Goal: Use online tool/utility: Utilize a website feature to perform a specific function

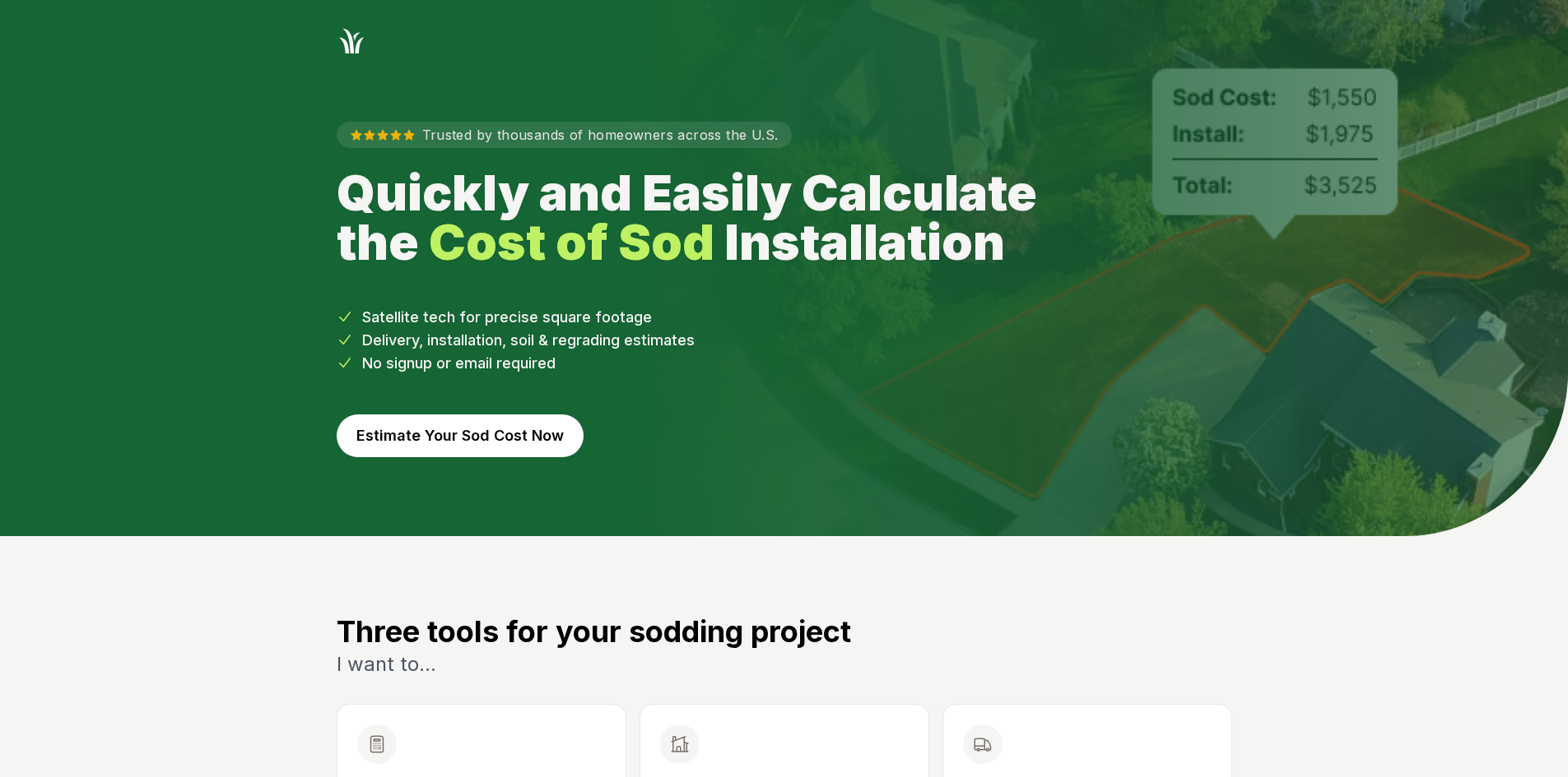
drag, startPoint x: 485, startPoint y: 405, endPoint x: 483, endPoint y: 413, distance: 8.2
click at [483, 413] on div "Trusted by thousands of homeowners across the U.S. Quickly and Easily Calculate…" at bounding box center [784, 296] width 948 height 481
click at [483, 425] on button "Estimate Your Sod Cost Now" at bounding box center [459, 436] width 247 height 43
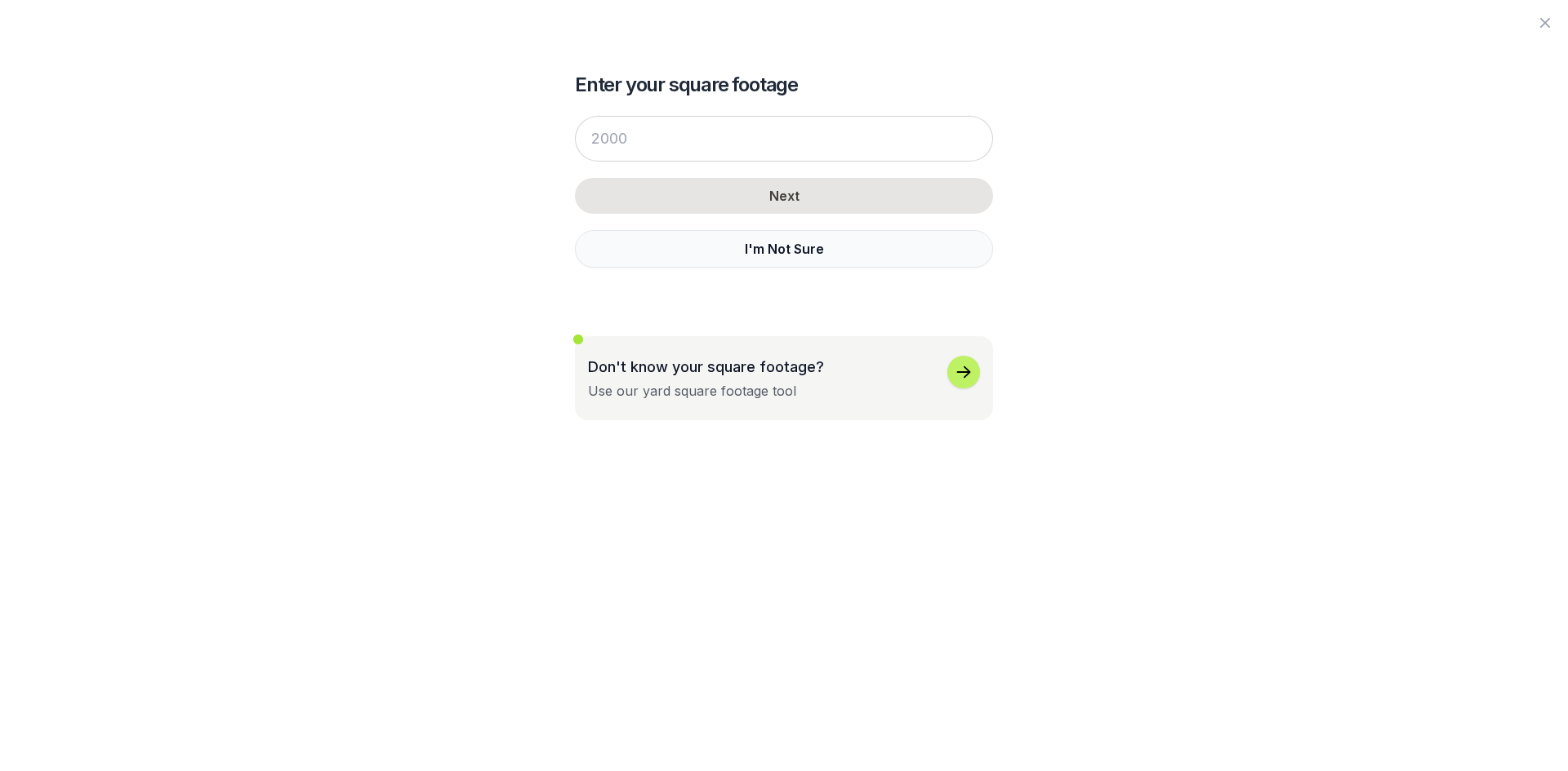
click at [645, 264] on button "I'm Not Sure" at bounding box center [784, 249] width 418 height 38
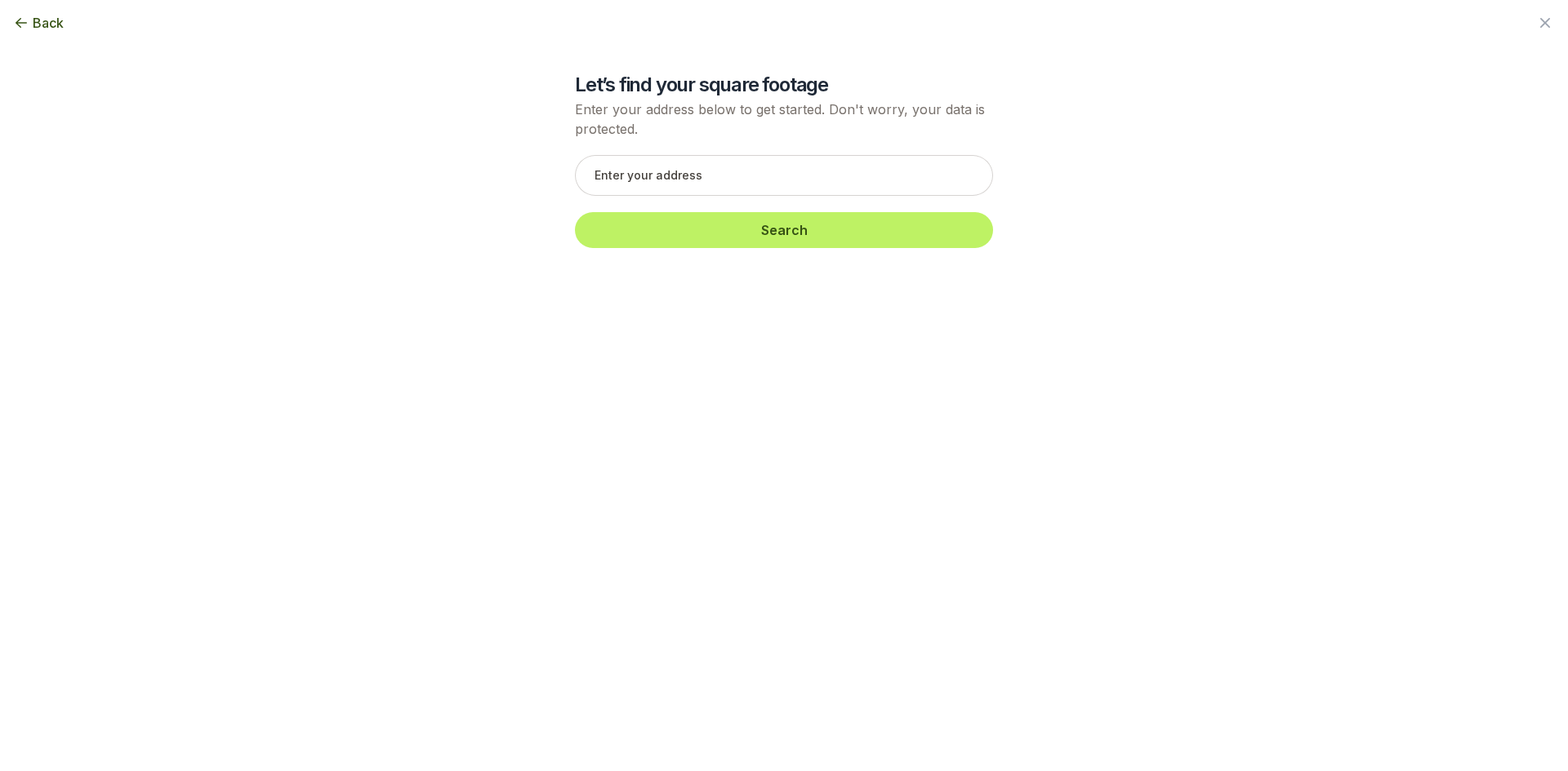
click at [669, 200] on div "Search" at bounding box center [784, 201] width 418 height 125
click at [661, 183] on input "text" at bounding box center [784, 176] width 418 height 41
paste input "[STREET_ADDRESS][PERSON_NAME]"
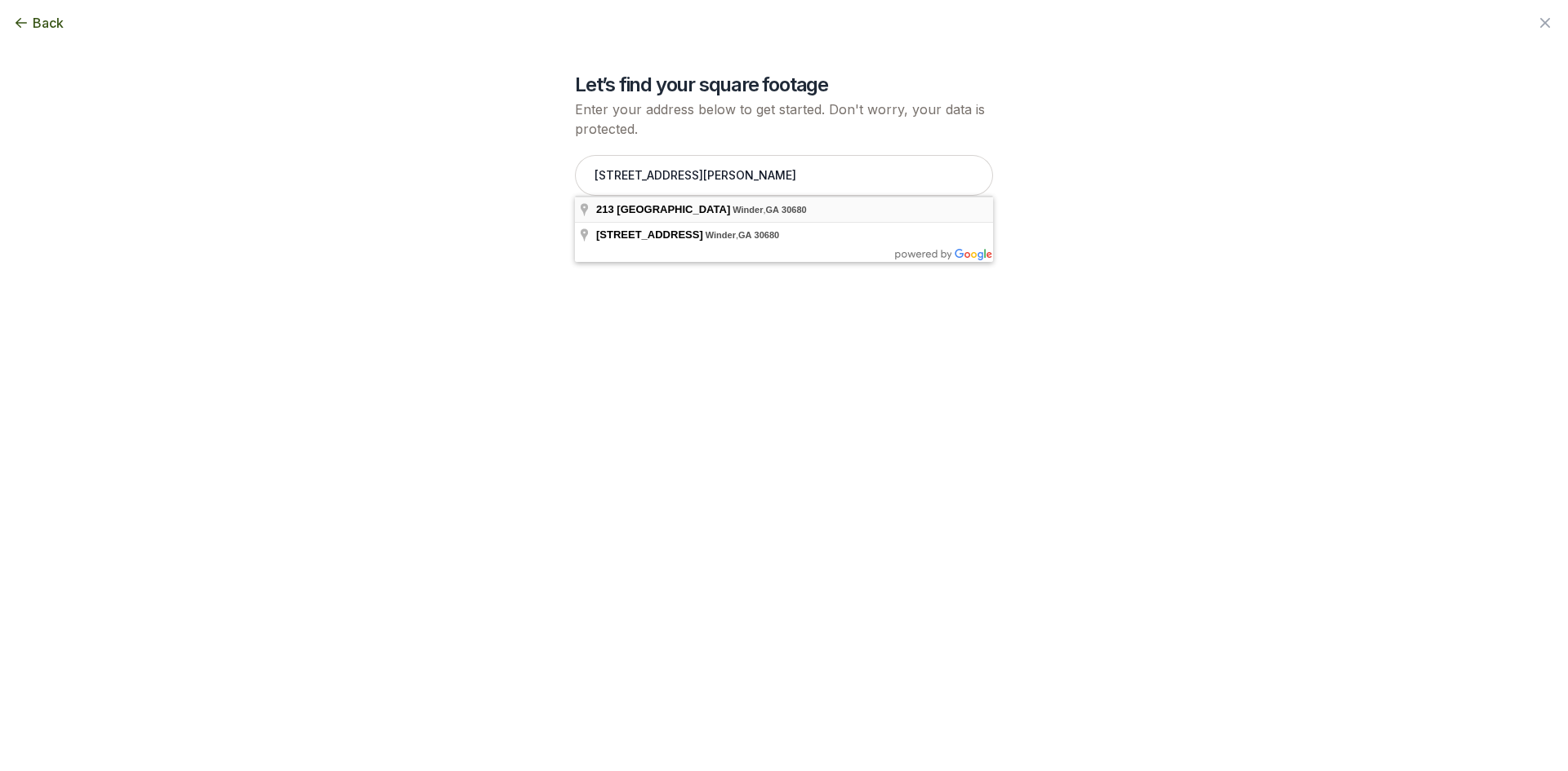
type input "[STREET_ADDRESS]"
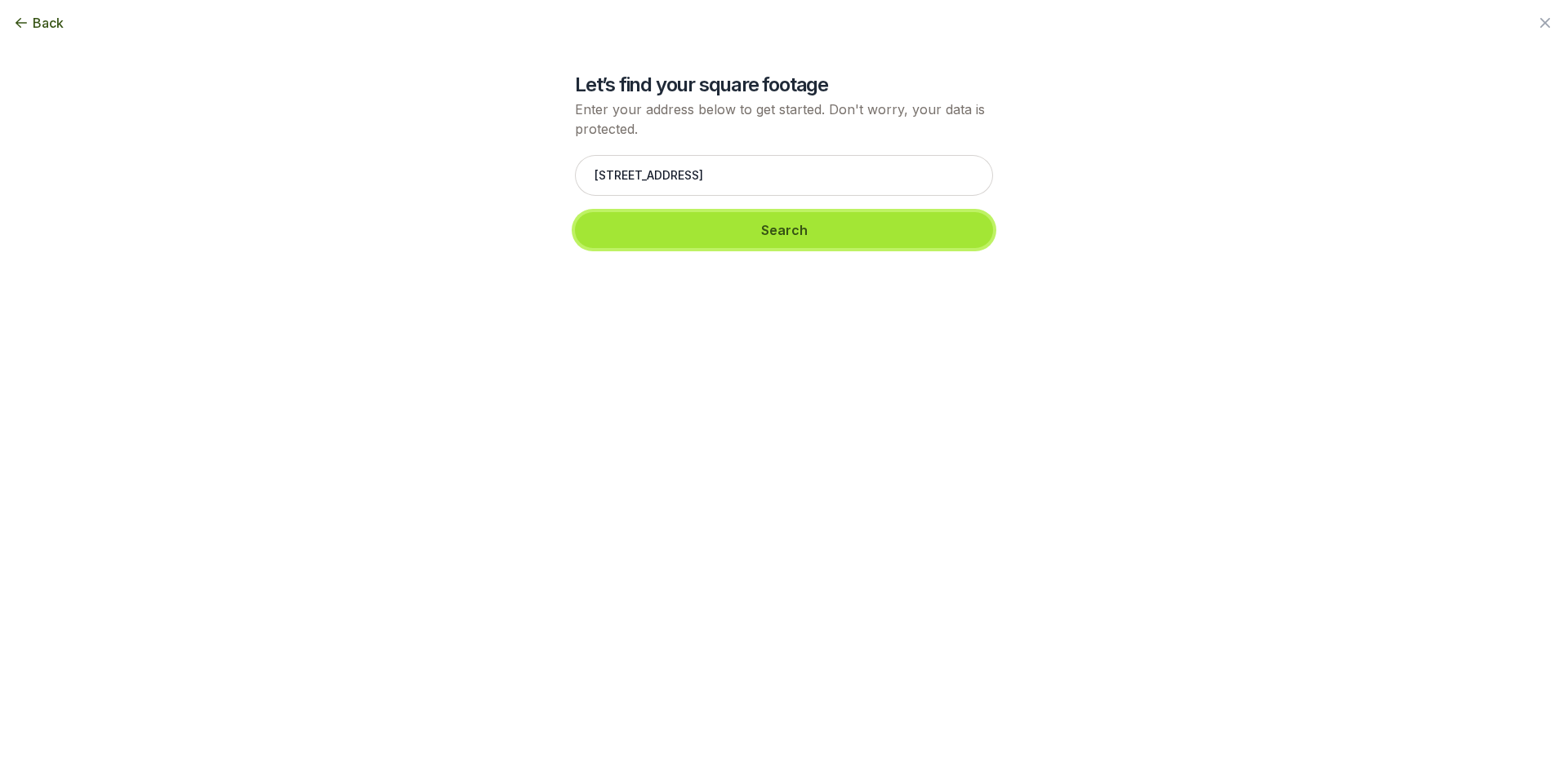
click at [661, 240] on button "Search" at bounding box center [784, 230] width 418 height 36
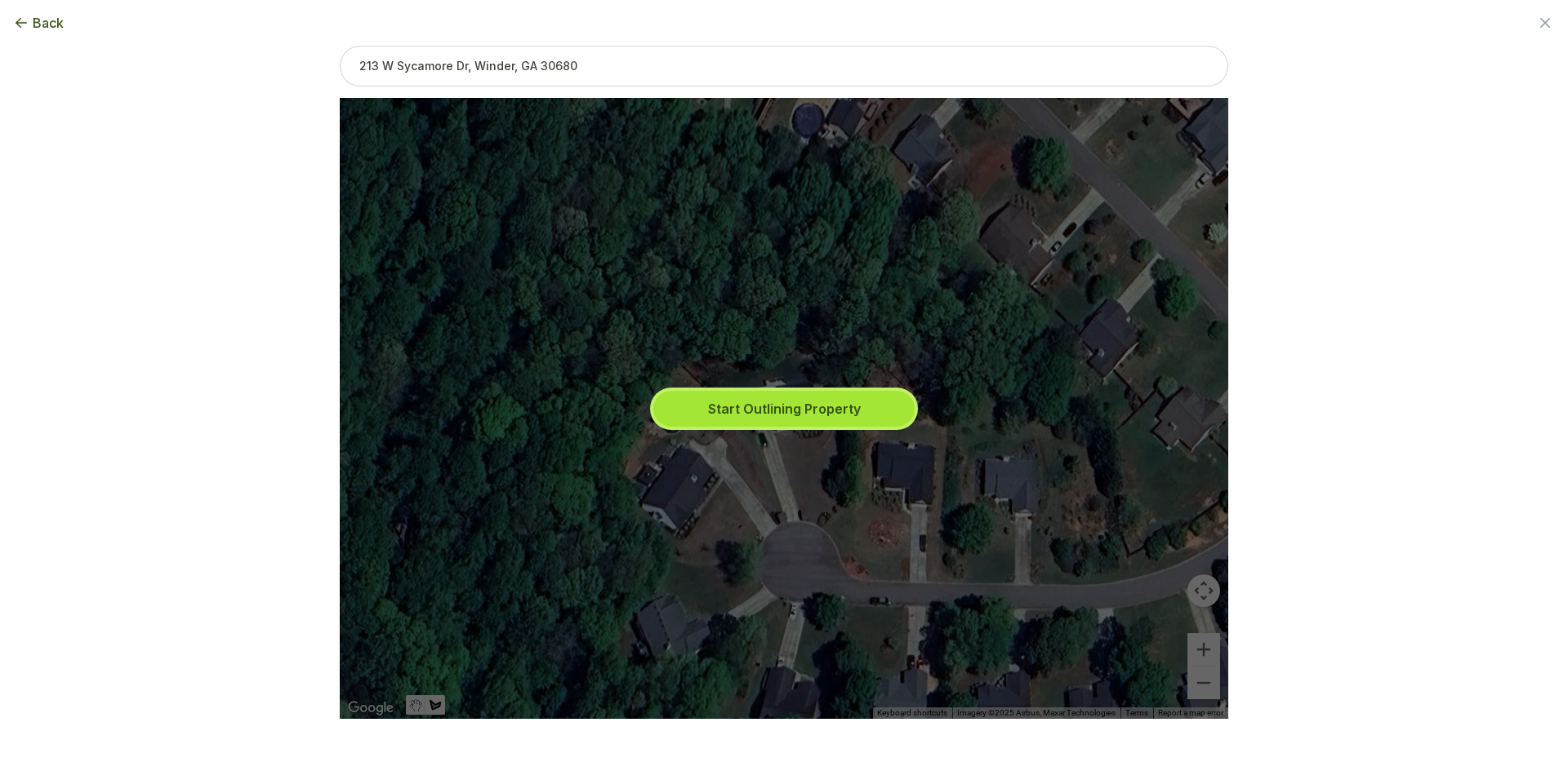
click at [747, 415] on button "Start Outlining Property" at bounding box center [784, 409] width 261 height 36
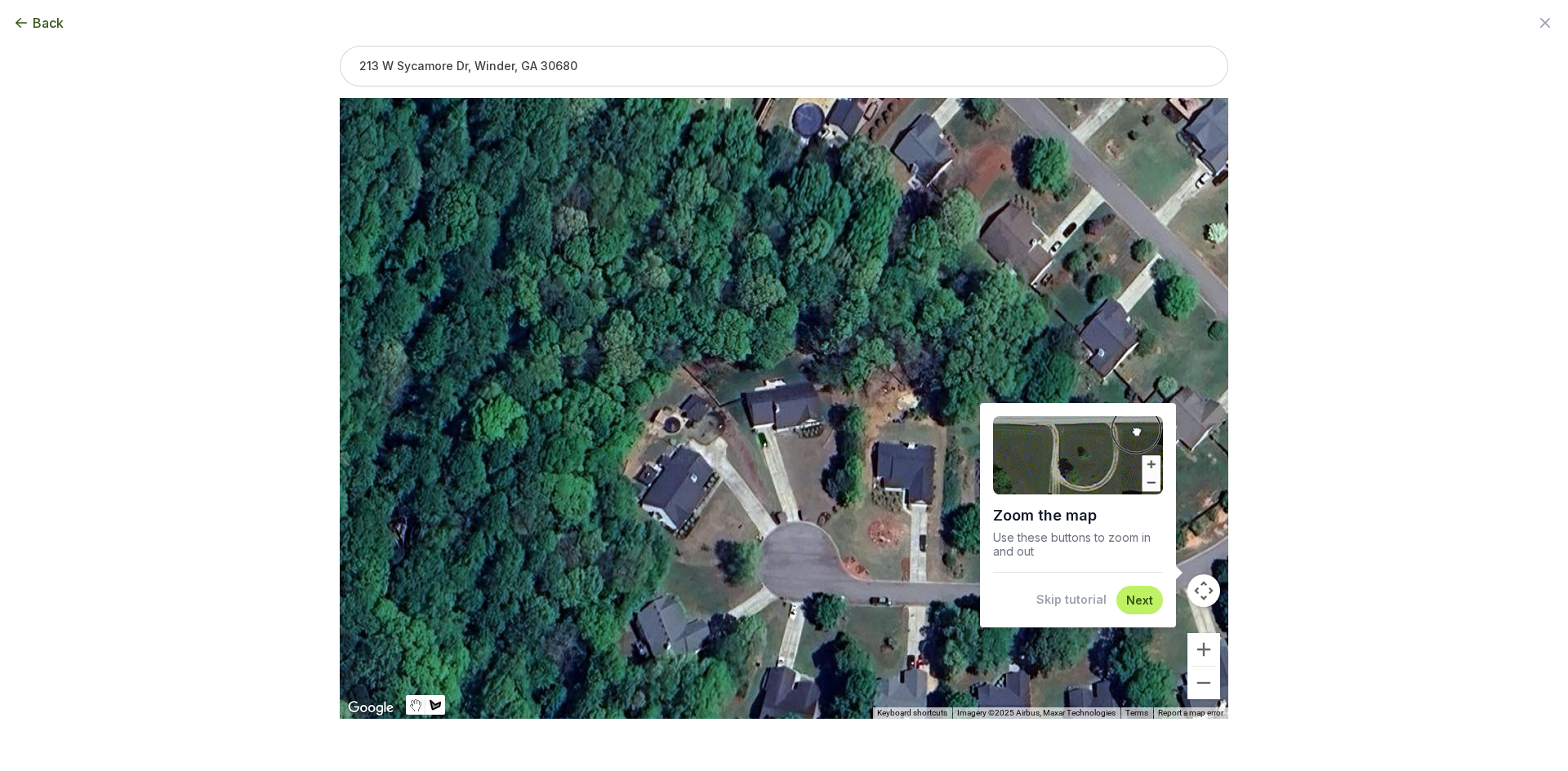
click at [1072, 609] on div "Skip tutorial Next" at bounding box center [1078, 601] width 170 height 28
click at [1076, 604] on button "Skip tutorial" at bounding box center [1071, 600] width 70 height 16
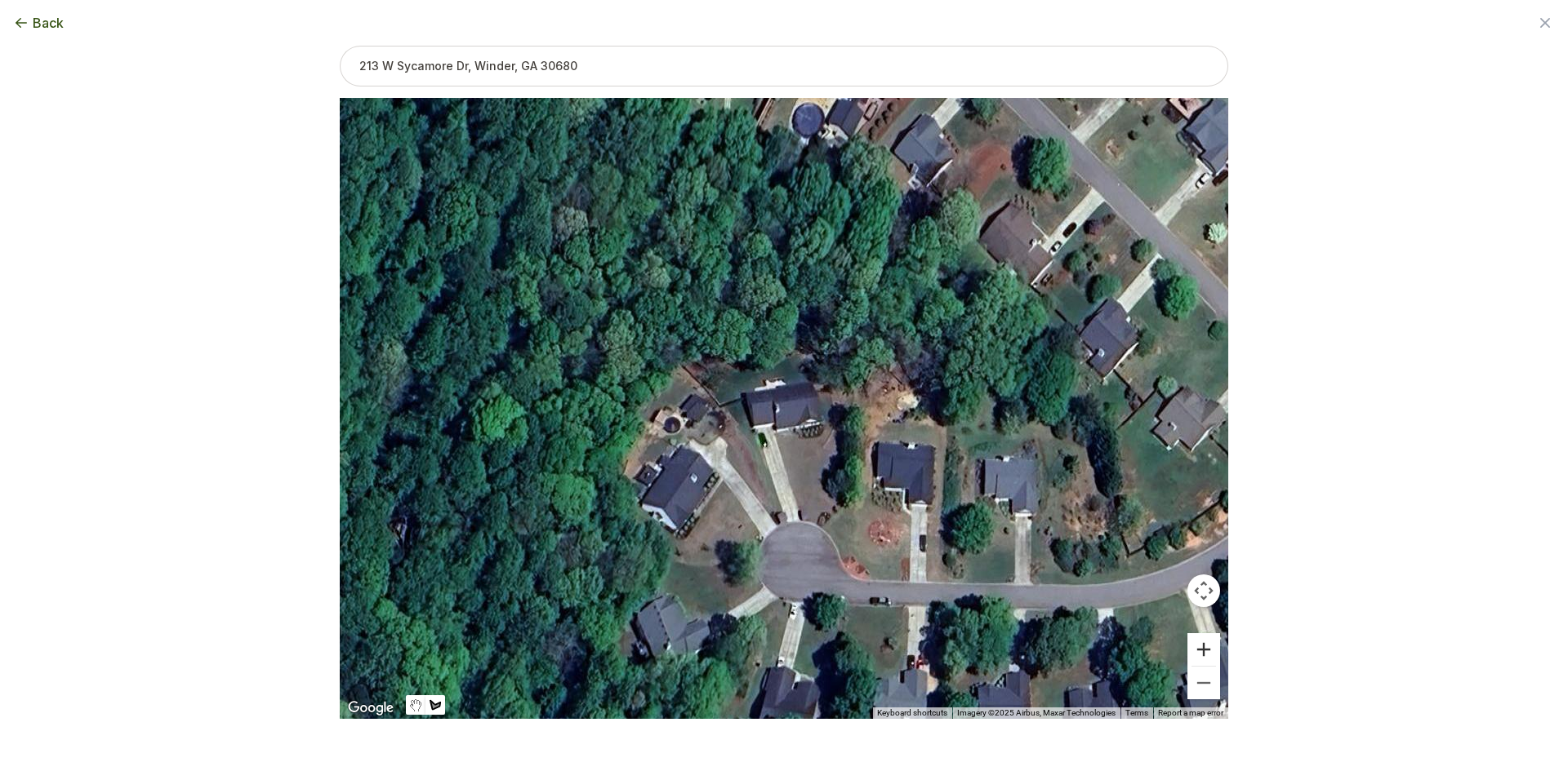
click at [1198, 652] on button "Zoom in" at bounding box center [1203, 649] width 33 height 33
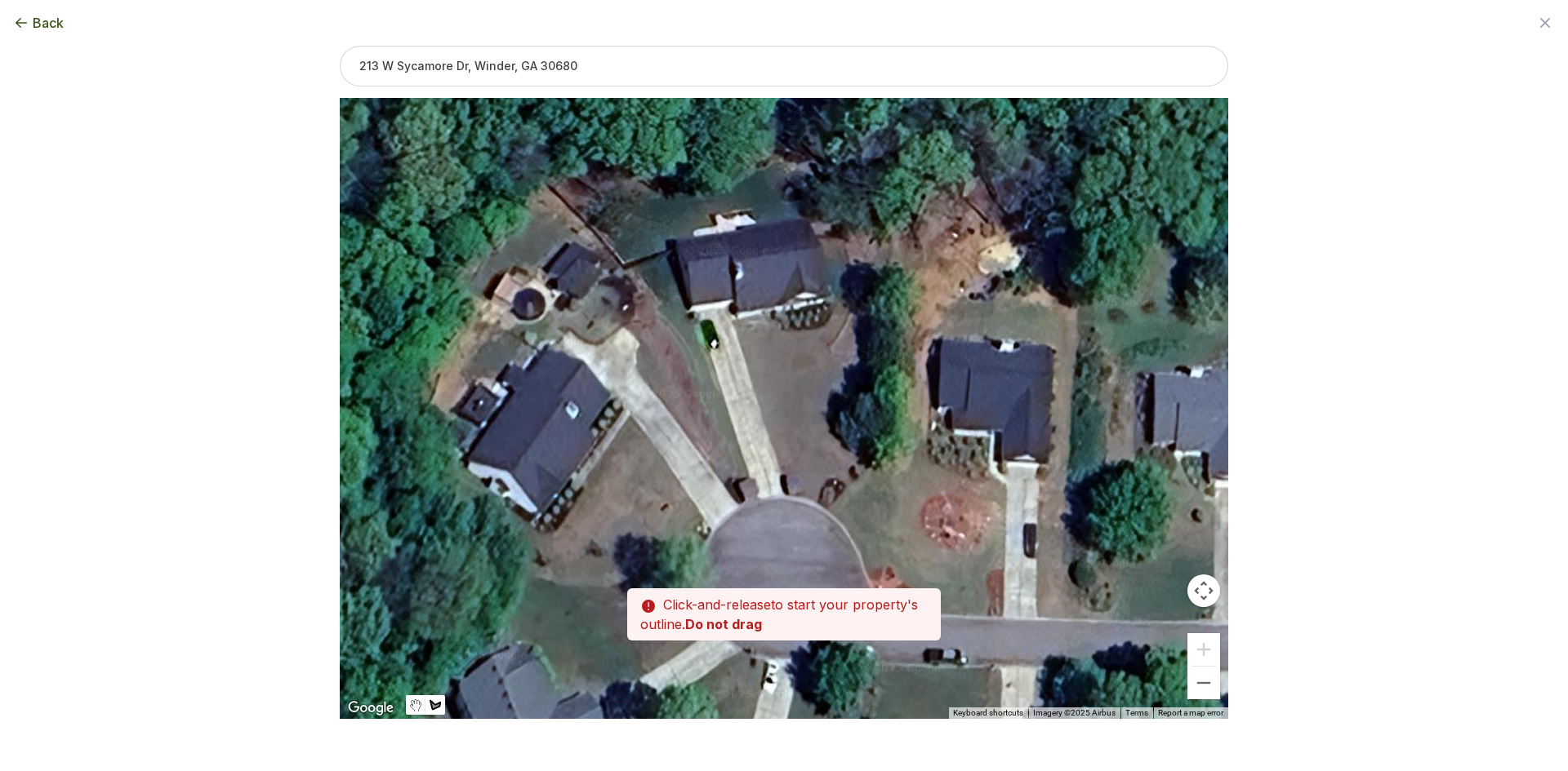
drag, startPoint x: 710, startPoint y: 514, endPoint x: 674, endPoint y: 404, distance: 115.7
click at [674, 404] on div at bounding box center [784, 409] width 889 height 621
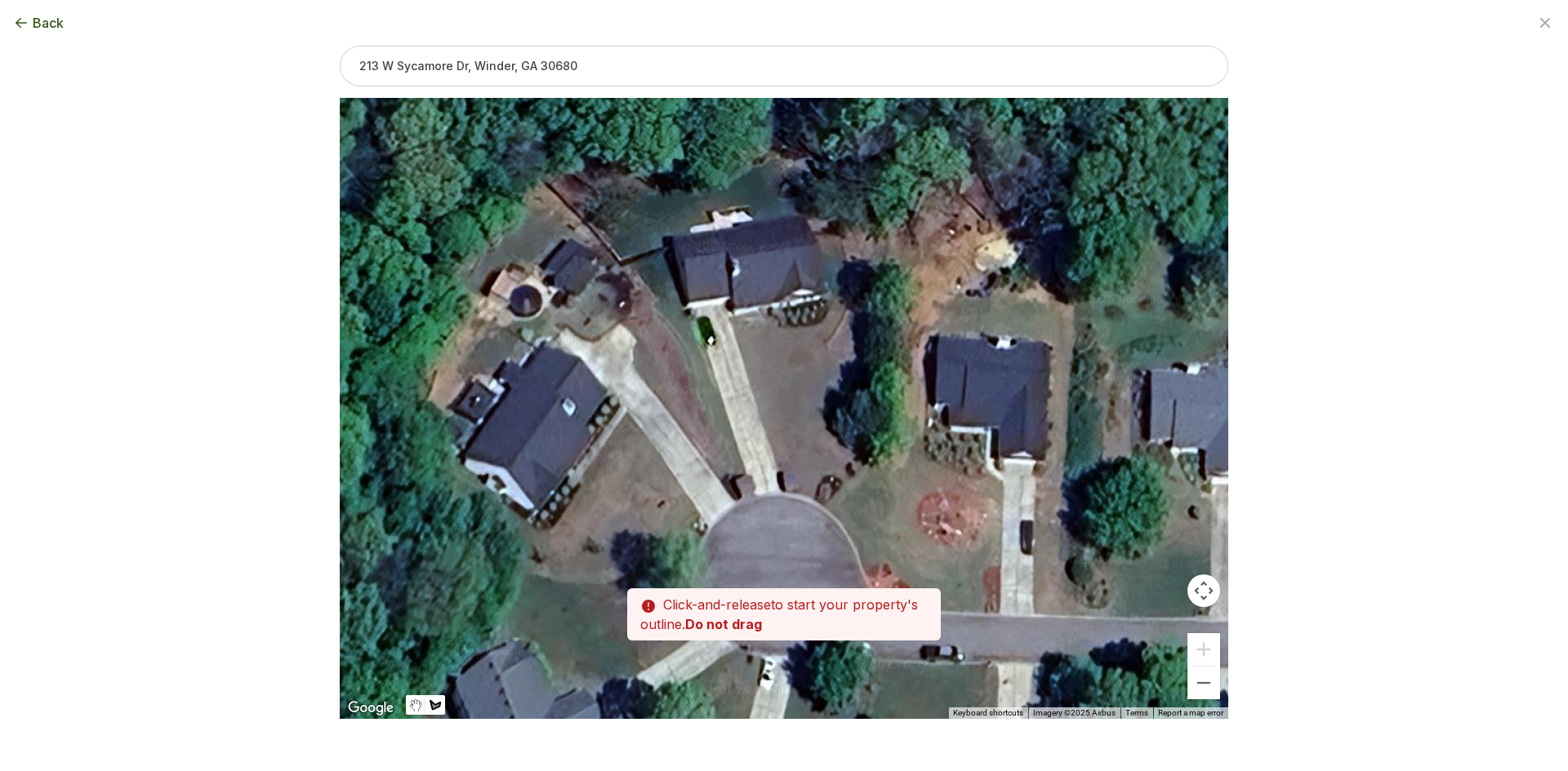
click at [747, 474] on div at bounding box center [784, 408] width 889 height 621
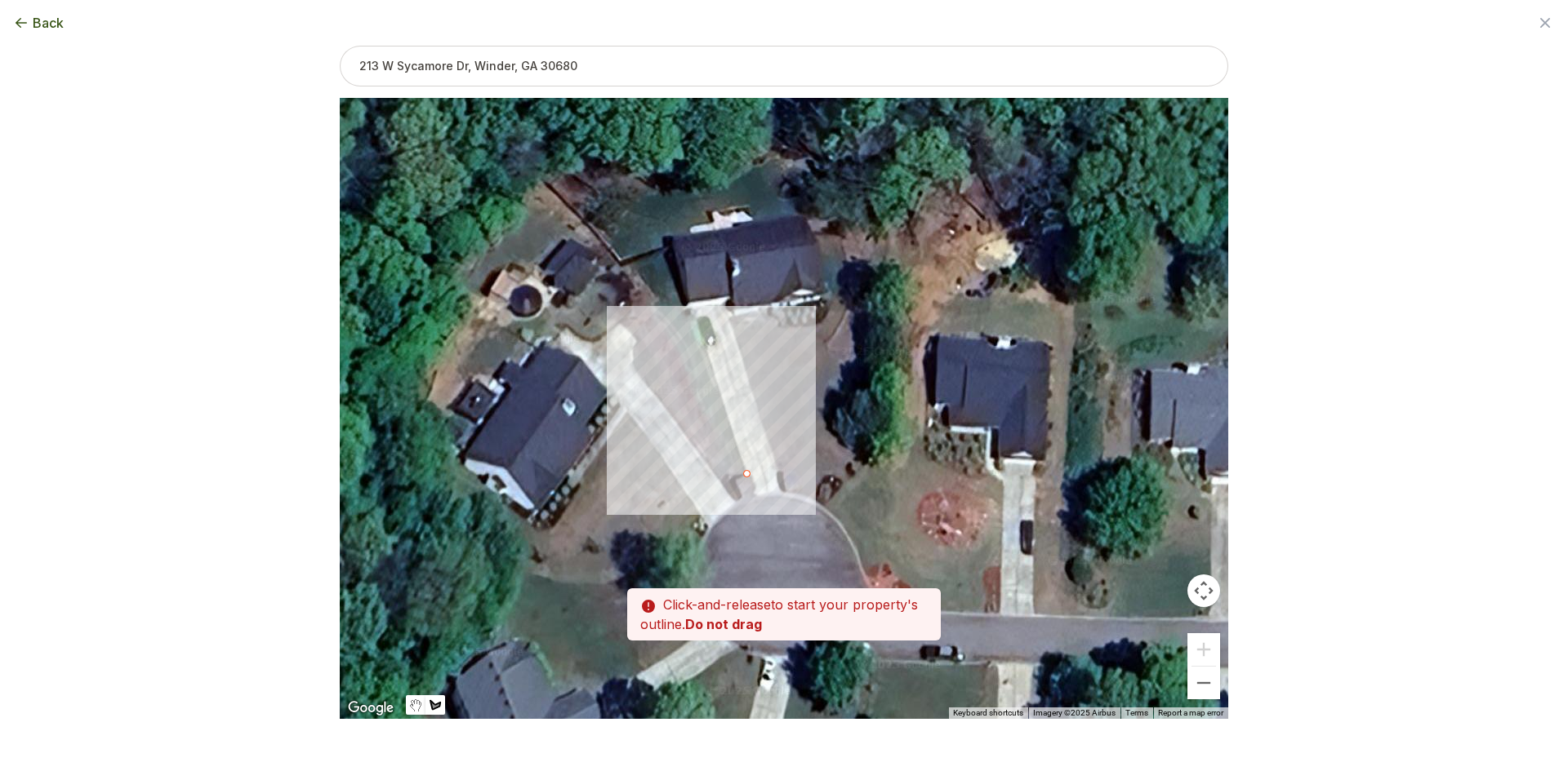
click at [739, 480] on div at bounding box center [784, 408] width 889 height 621
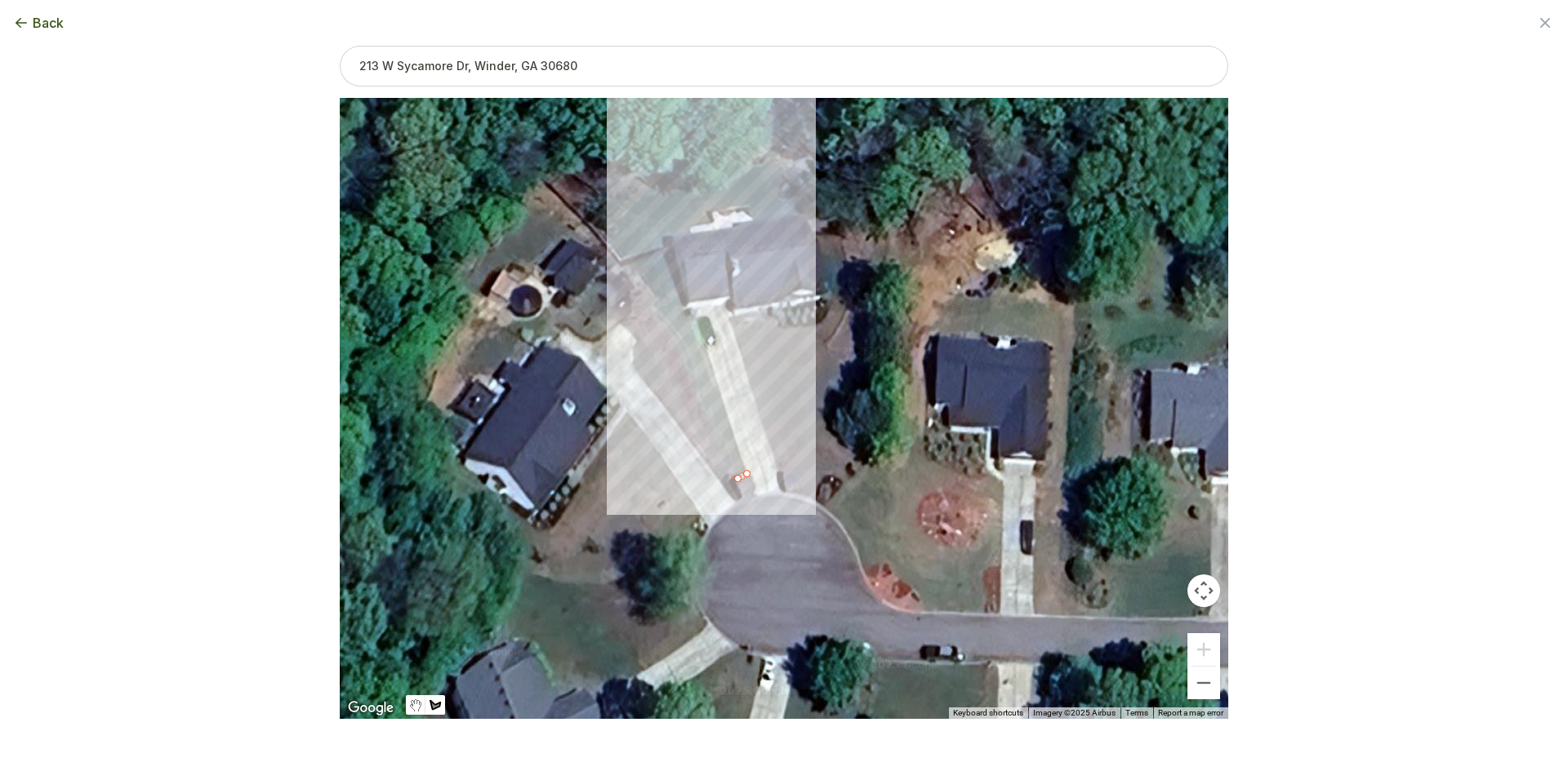
click at [625, 267] on div at bounding box center [784, 408] width 889 height 621
click at [669, 251] on div at bounding box center [784, 408] width 889 height 621
click at [686, 308] on div at bounding box center [784, 408] width 889 height 621
click at [697, 334] on div at bounding box center [784, 408] width 889 height 621
click at [747, 473] on div at bounding box center [784, 408] width 889 height 621
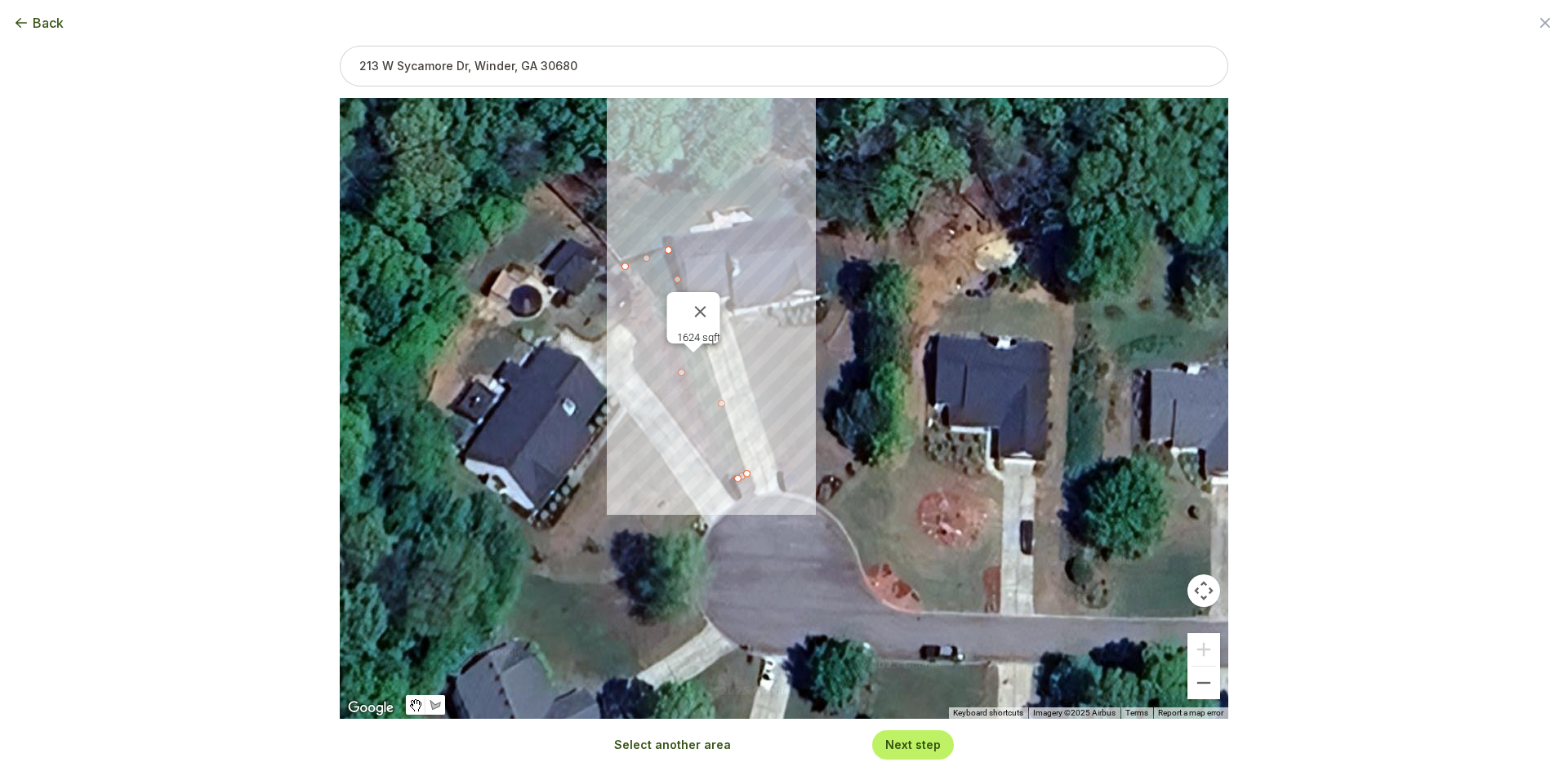
click at [680, 746] on button "Select another area" at bounding box center [672, 745] width 117 height 16
click at [786, 490] on div at bounding box center [784, 408] width 889 height 621
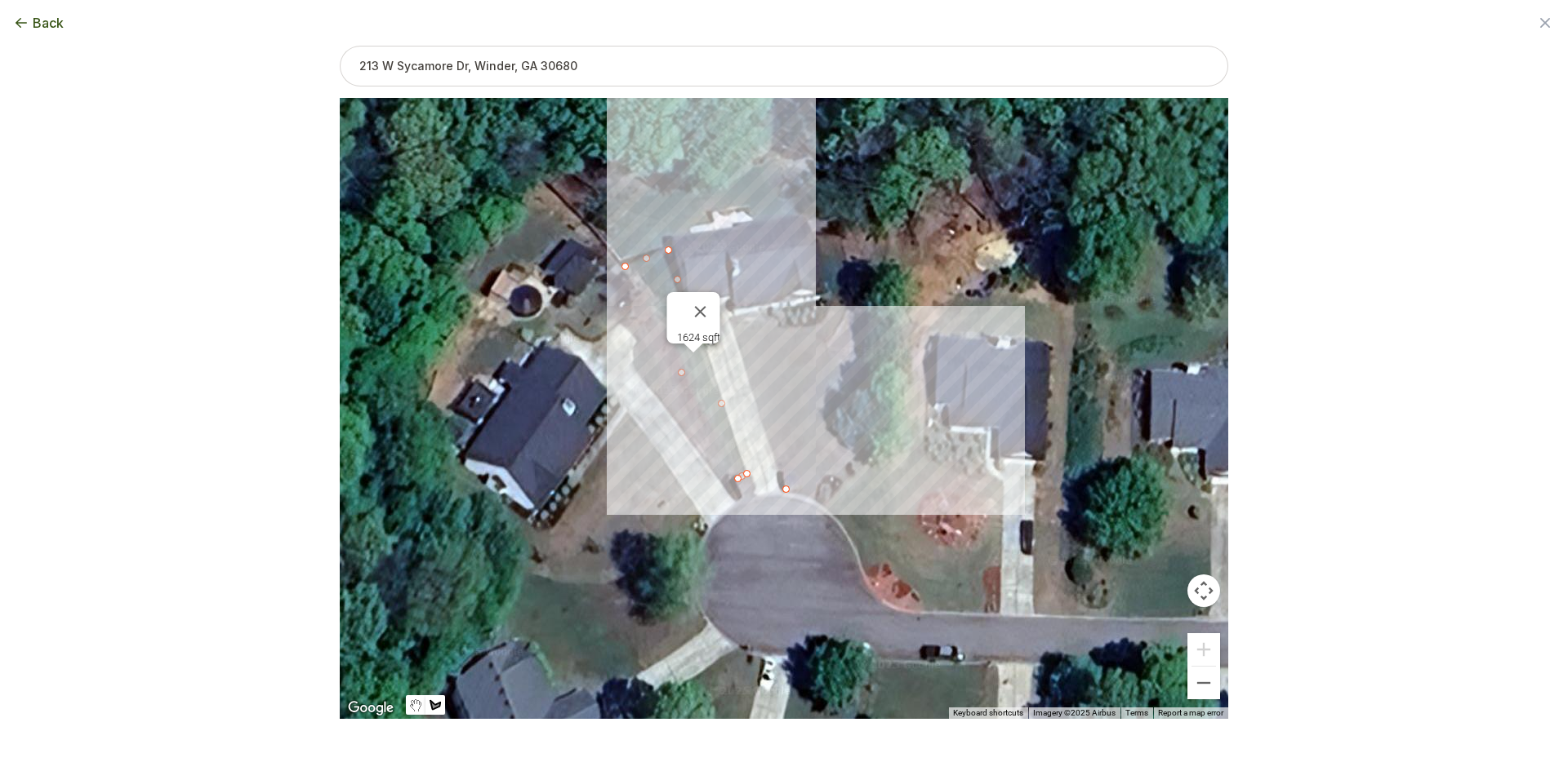
click at [821, 501] on div at bounding box center [784, 408] width 889 height 621
click at [865, 462] on div at bounding box center [784, 408] width 889 height 621
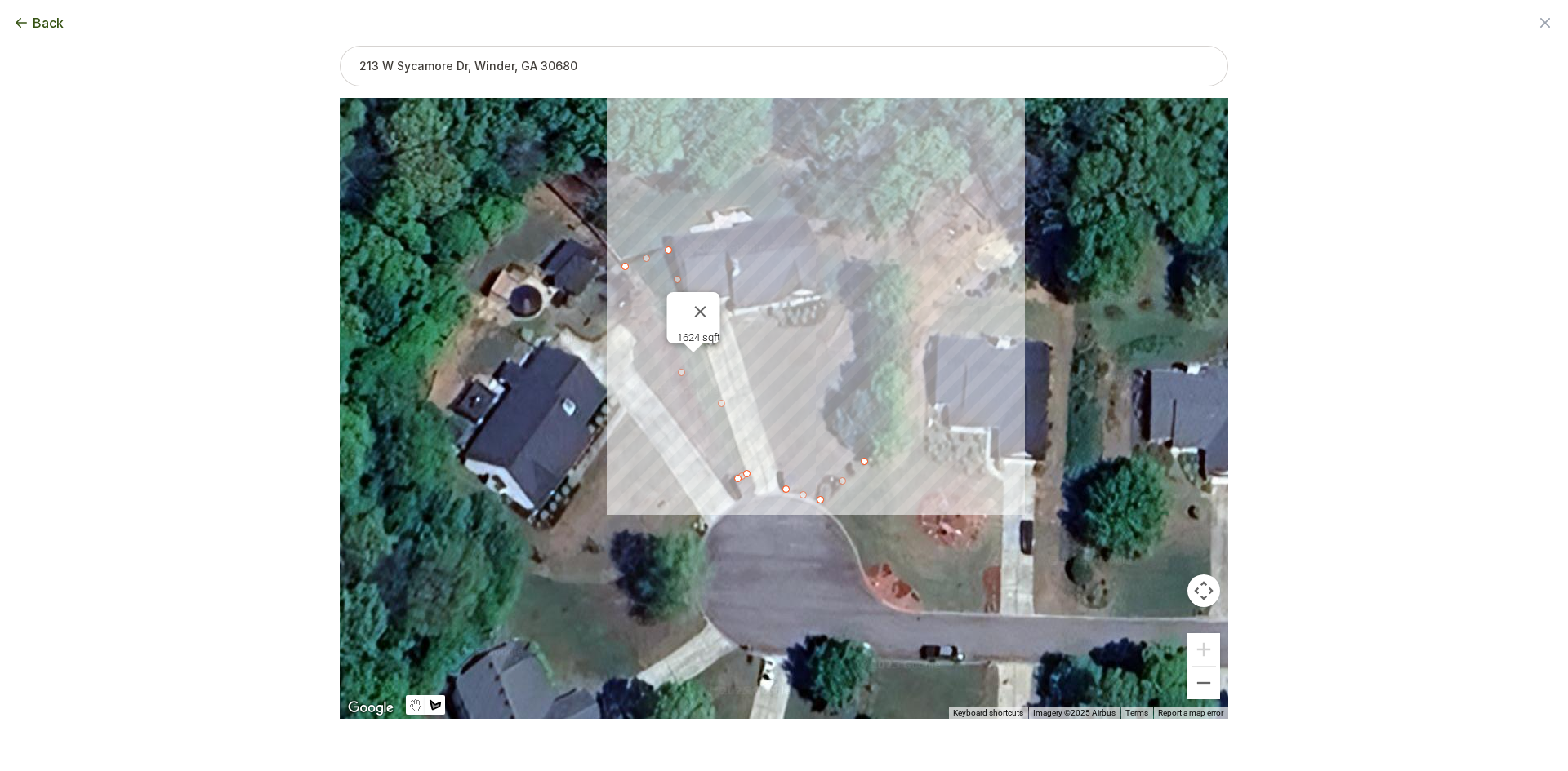
click at [848, 230] on div at bounding box center [784, 408] width 889 height 621
click at [810, 221] on div at bounding box center [784, 408] width 889 height 621
click at [833, 297] on div at bounding box center [784, 408] width 889 height 621
click at [827, 315] on div at bounding box center [784, 408] width 889 height 621
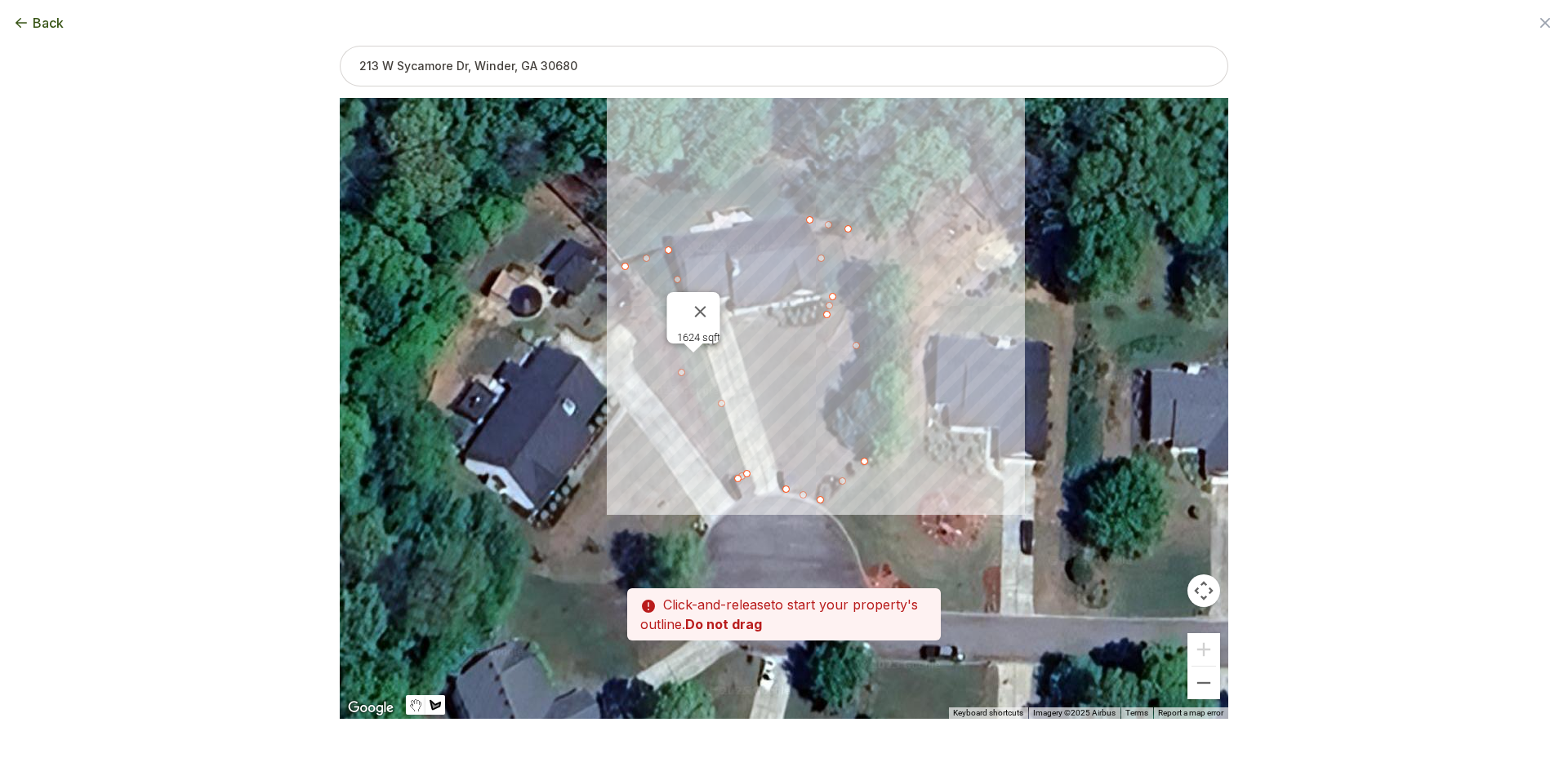
click at [807, 328] on div at bounding box center [784, 408] width 889 height 621
click at [776, 328] on div at bounding box center [784, 408] width 889 height 621
click at [754, 310] on div at bounding box center [784, 408] width 889 height 621
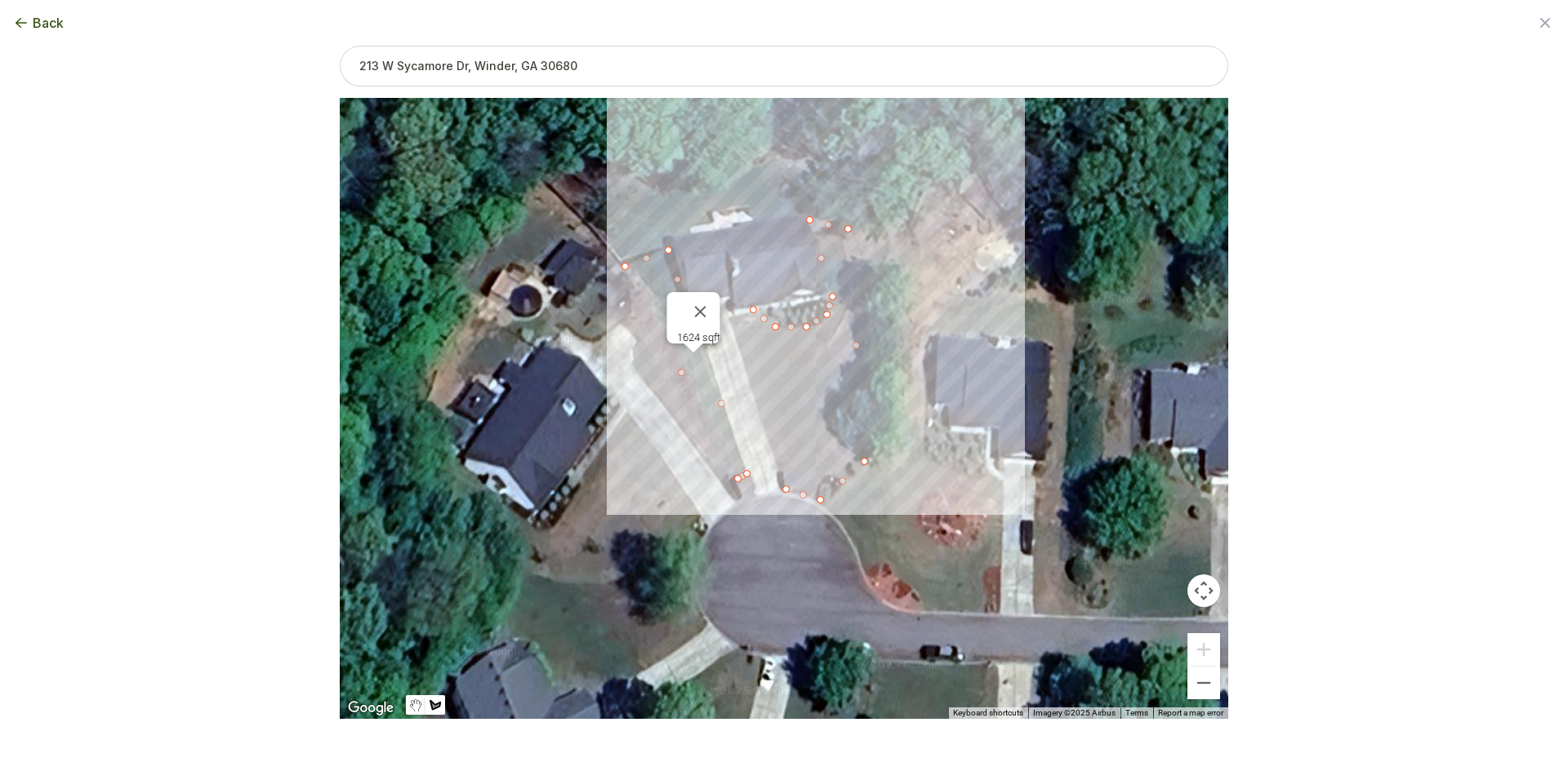
click at [729, 317] on div at bounding box center [784, 408] width 889 height 621
click at [782, 489] on div at bounding box center [784, 408] width 889 height 621
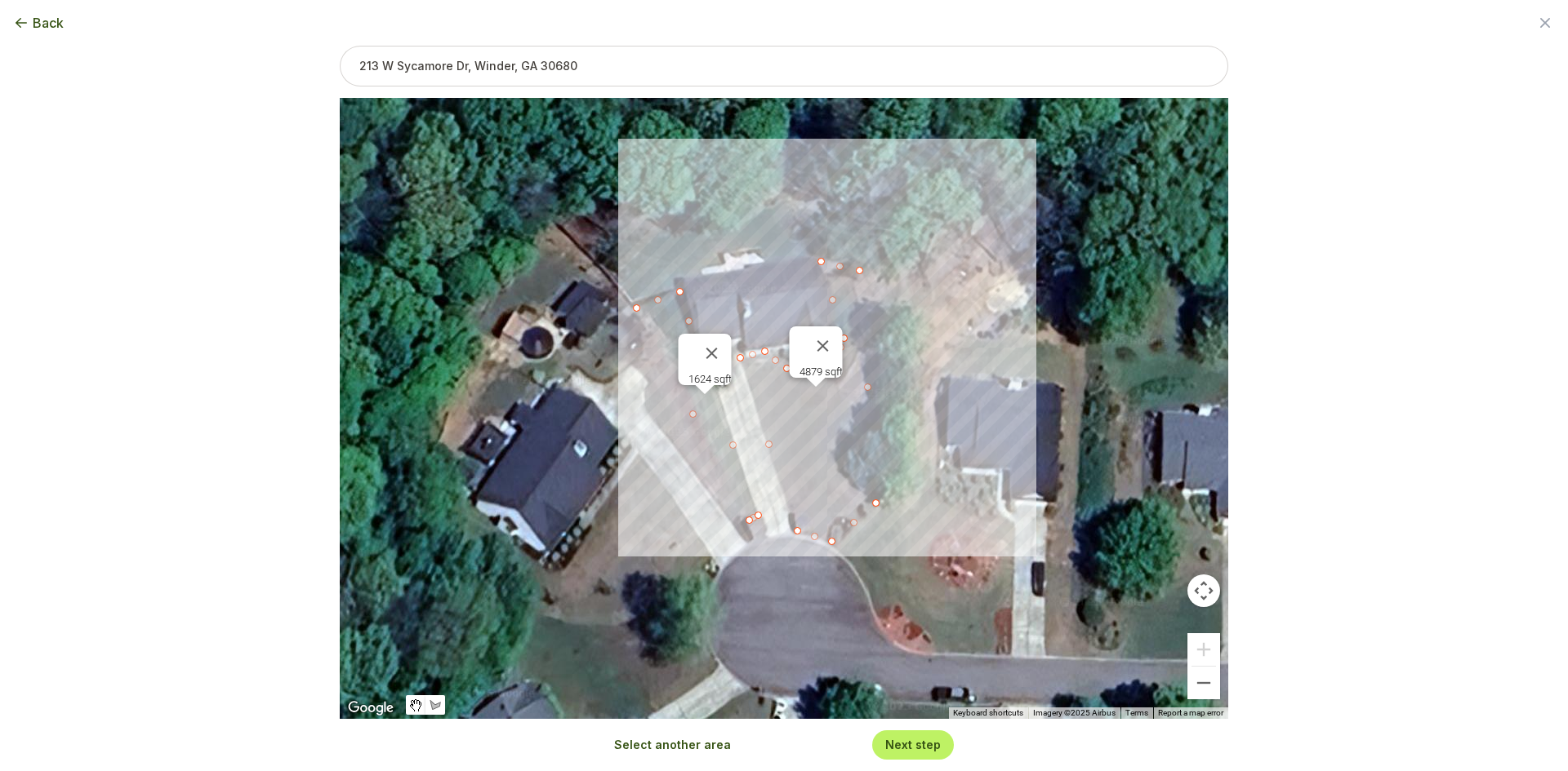
drag, startPoint x: 737, startPoint y: 258, endPoint x: 749, endPoint y: 329, distance: 72.0
click at [751, 313] on div "1624 sqft 4879 sqft" at bounding box center [784, 408] width 889 height 621
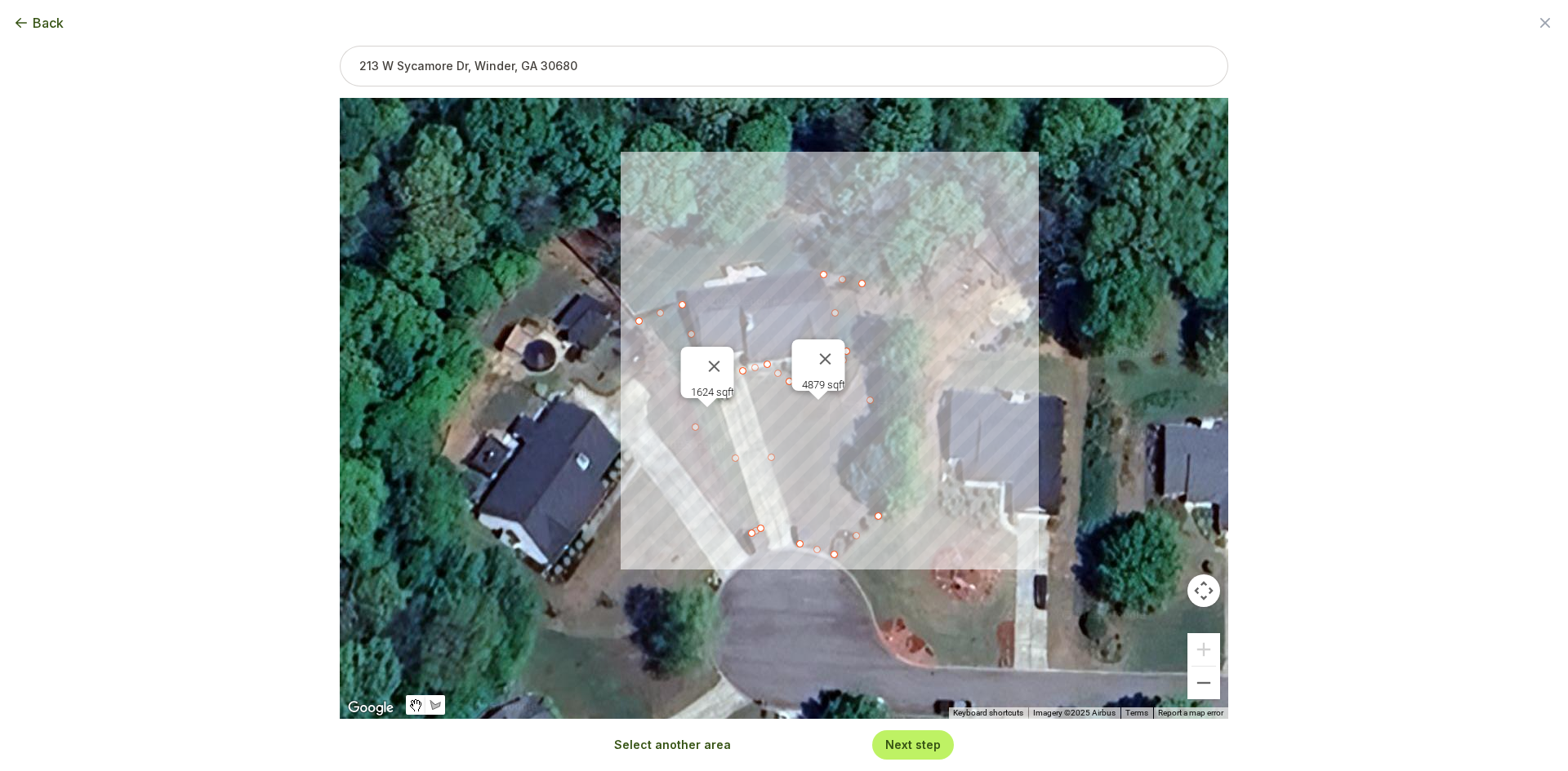
click at [686, 740] on button "Select another area" at bounding box center [672, 745] width 117 height 16
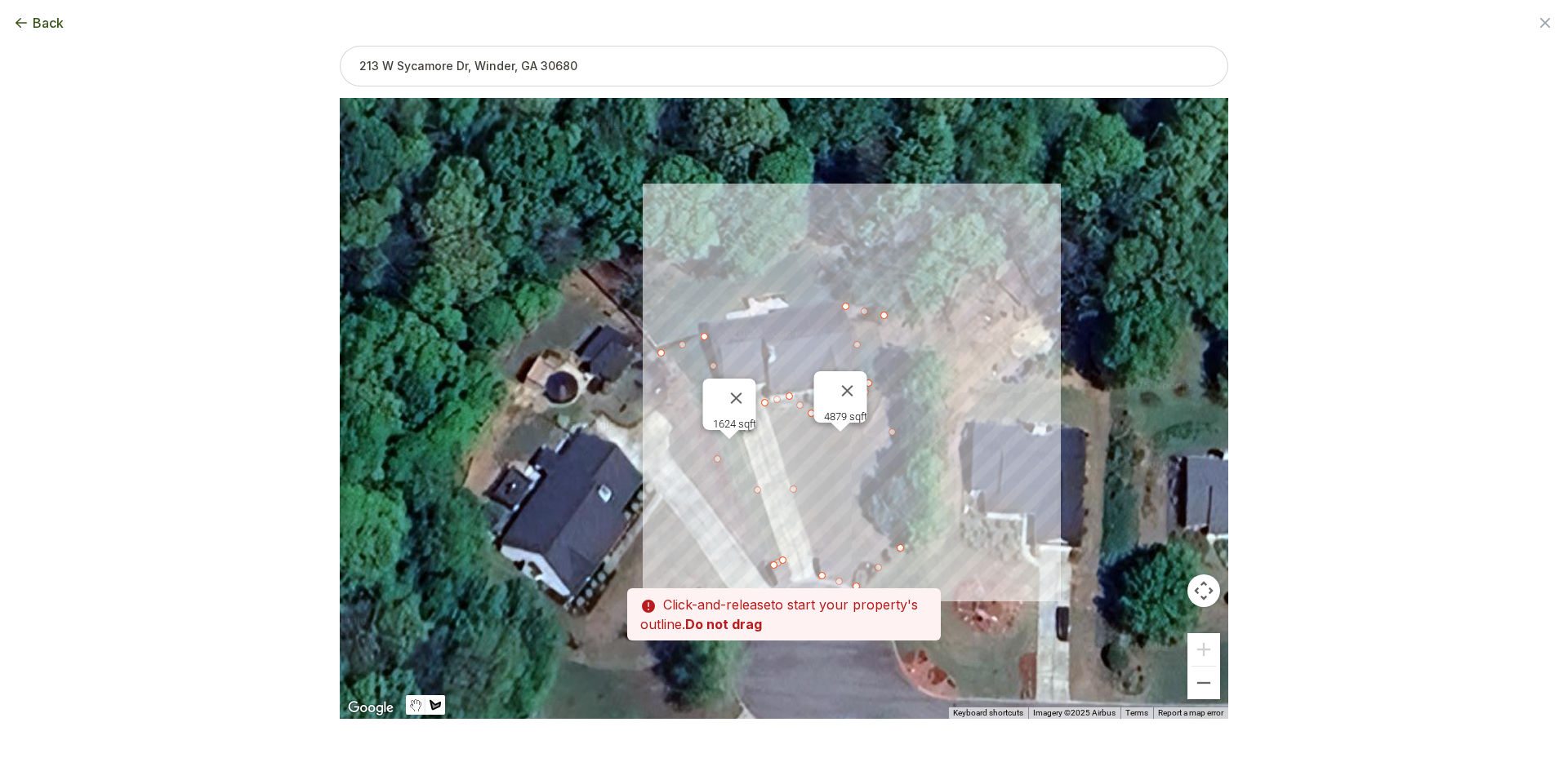
drag, startPoint x: 719, startPoint y: 303, endPoint x: 743, endPoint y: 335, distance: 40.0
click at [743, 335] on div at bounding box center [784, 408] width 889 height 621
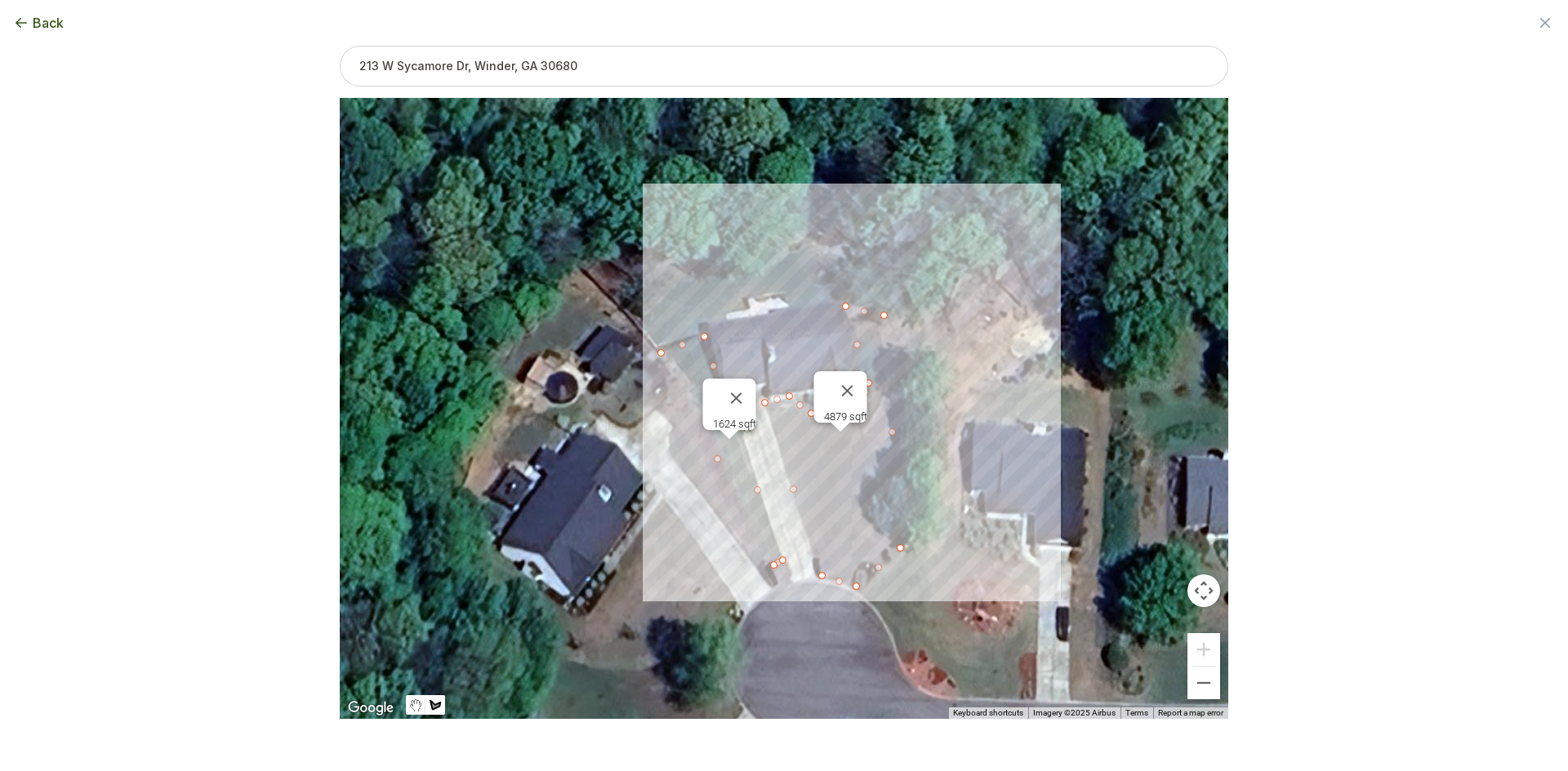
click at [658, 346] on div at bounding box center [784, 408] width 889 height 621
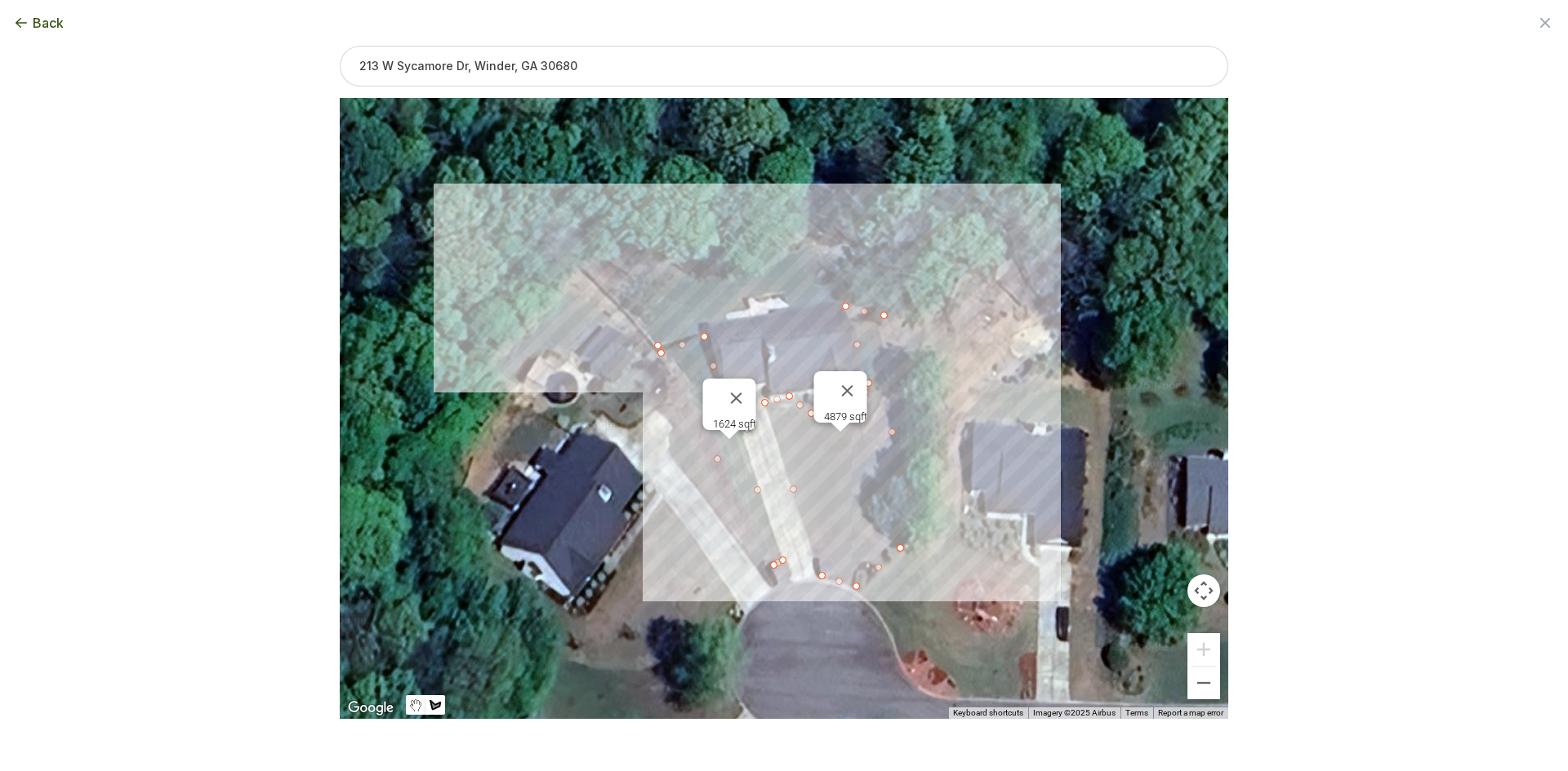
click at [631, 313] on div at bounding box center [784, 408] width 889 height 621
click at [651, 267] on div at bounding box center [784, 408] width 889 height 621
click at [725, 250] on div at bounding box center [784, 408] width 889 height 621
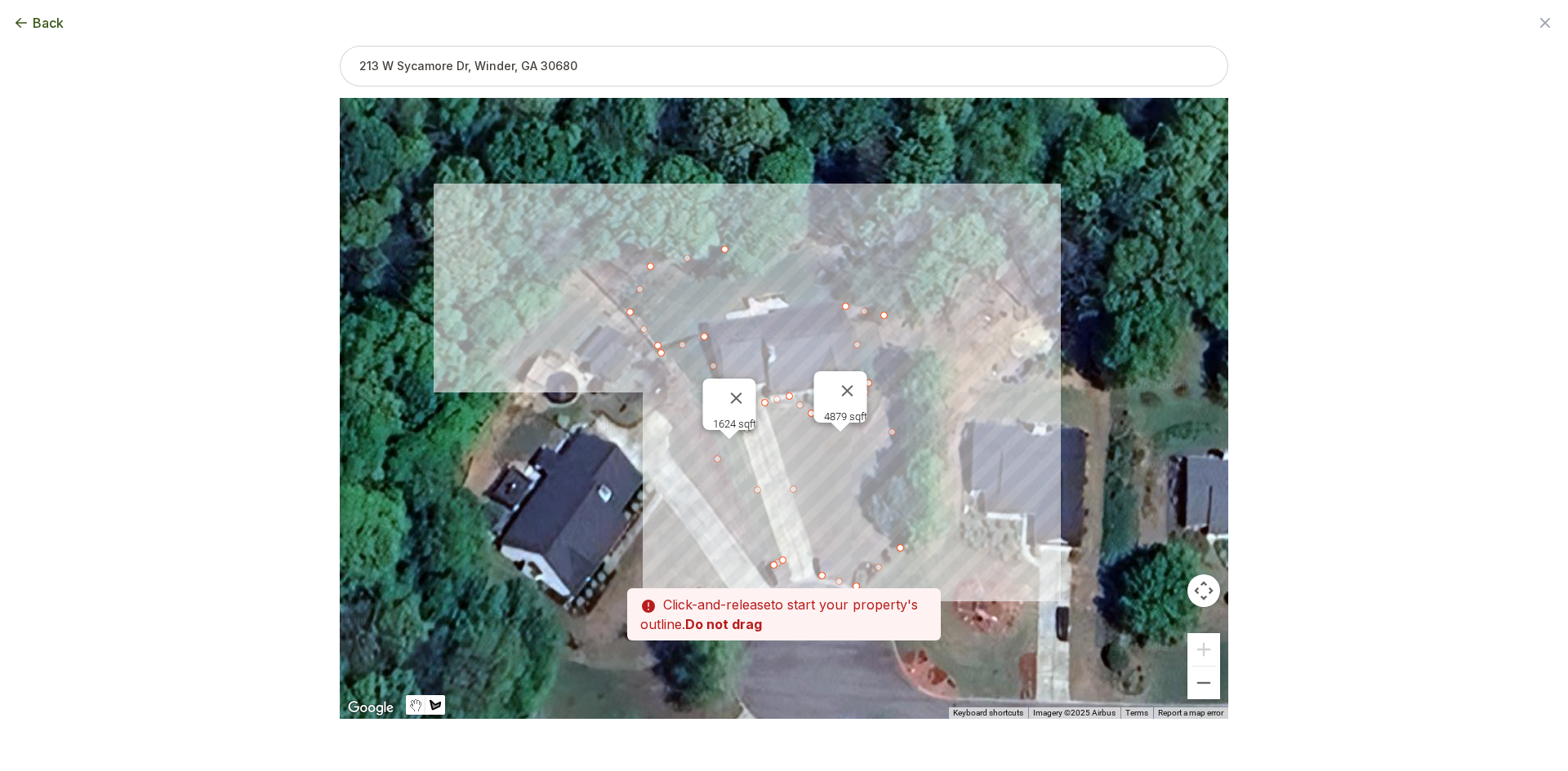
click at [804, 243] on div at bounding box center [784, 408] width 889 height 621
click at [855, 264] on div at bounding box center [784, 408] width 889 height 621
click at [879, 305] on div at bounding box center [784, 408] width 889 height 621
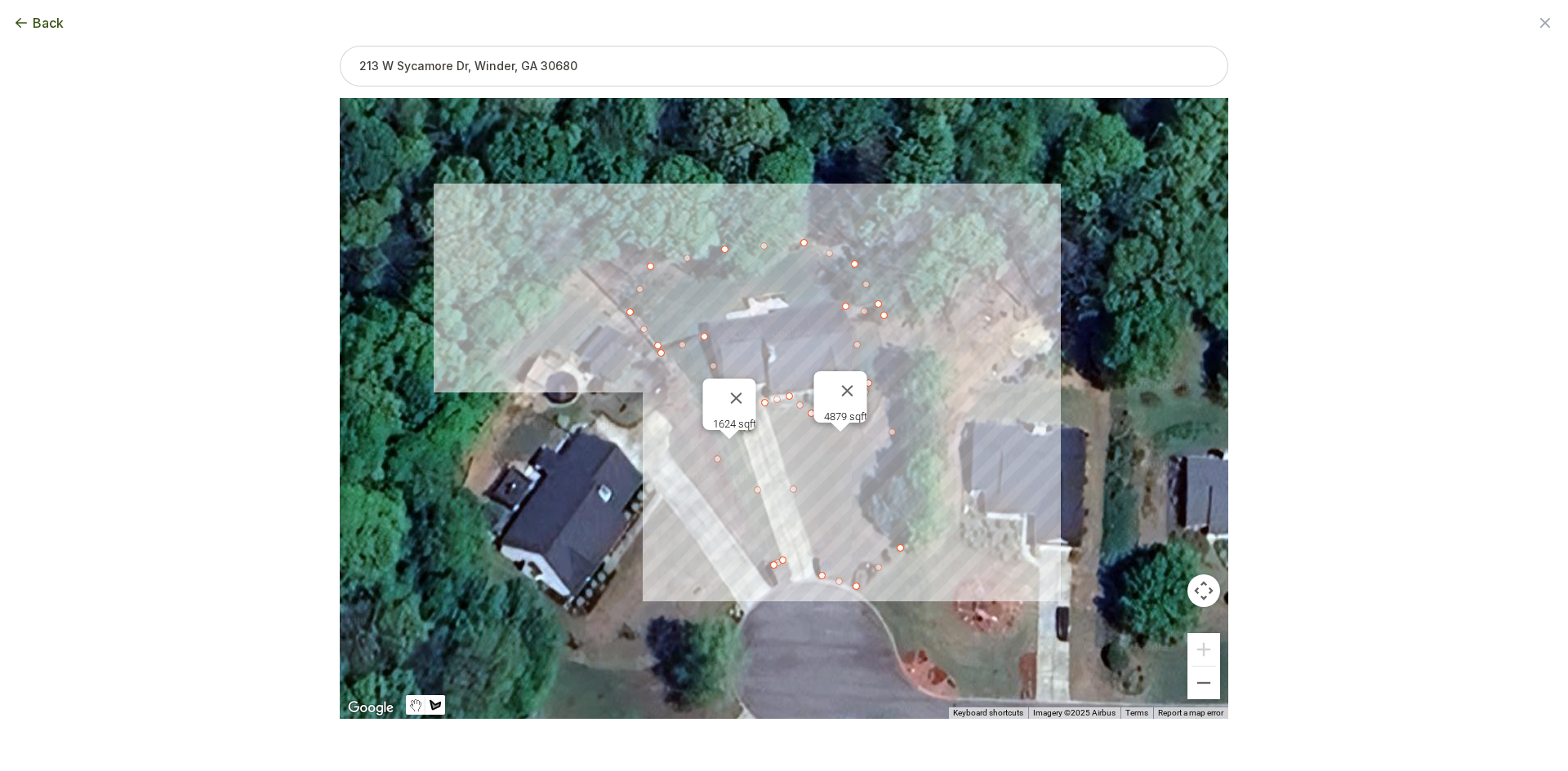
click at [794, 306] on div at bounding box center [784, 408] width 889 height 621
click at [786, 289] on div at bounding box center [784, 408] width 889 height 621
click at [741, 297] on div at bounding box center [784, 408] width 889 height 621
click at [745, 307] on div at bounding box center [784, 408] width 889 height 621
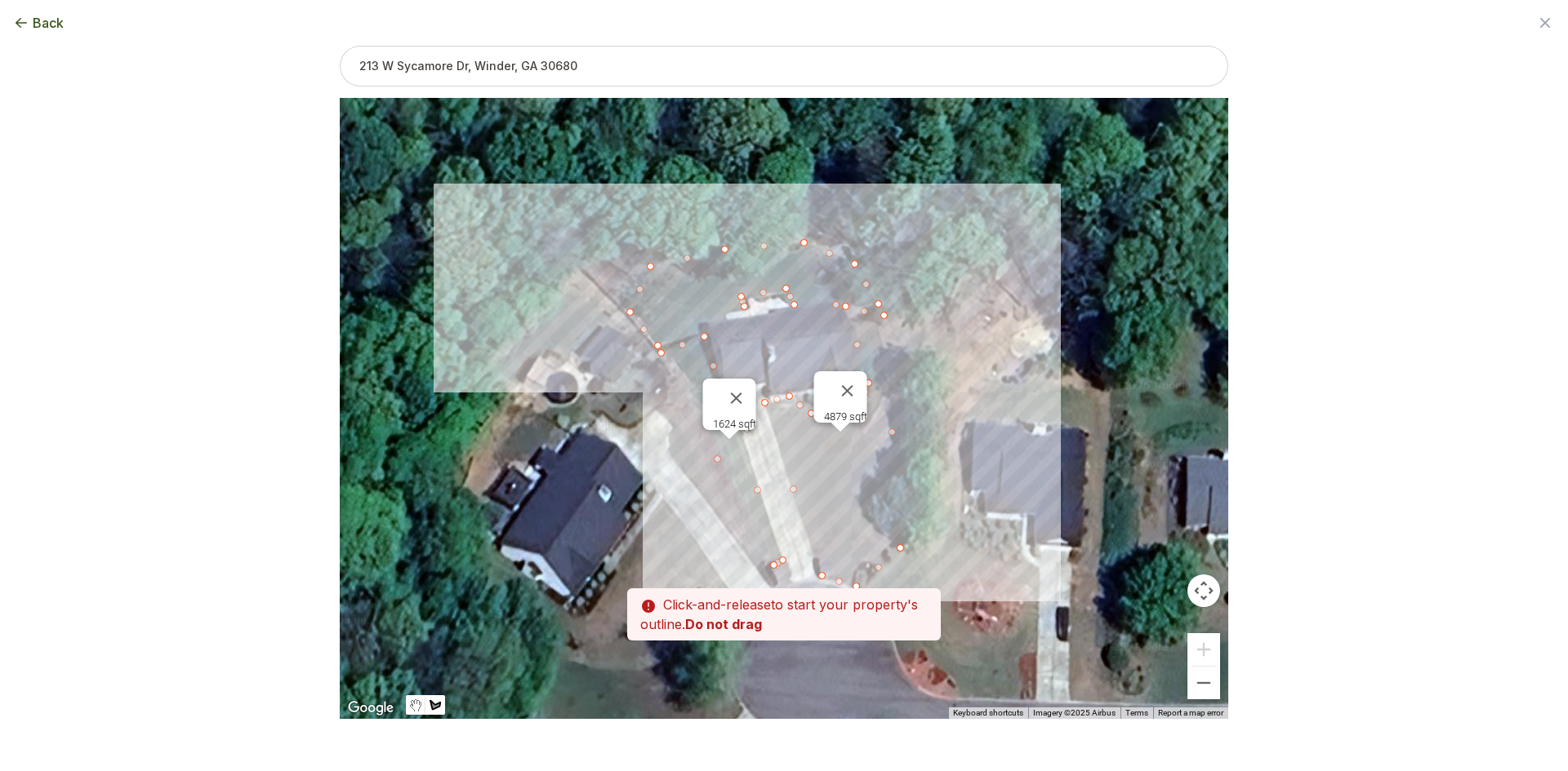
click at [724, 316] on div at bounding box center [784, 408] width 889 height 621
click at [702, 323] on div at bounding box center [784, 408] width 889 height 621
click at [656, 346] on div at bounding box center [784, 408] width 889 height 621
type input "9821"
